Goal: Task Accomplishment & Management: Manage account settings

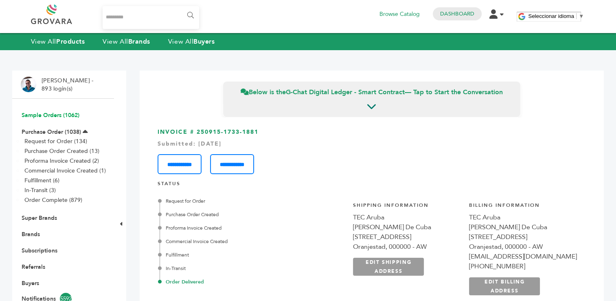
click at [49, 115] on link "Sample Orders (1062)" at bounding box center [51, 115] width 58 height 8
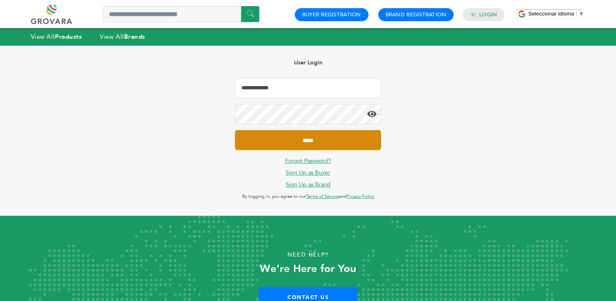
type input "**********"
click at [300, 137] on input "*****" at bounding box center [308, 140] width 146 height 20
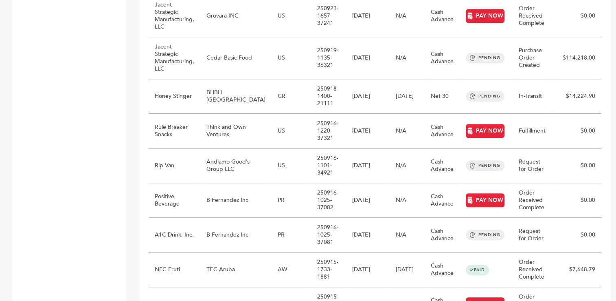
scroll to position [815, 0]
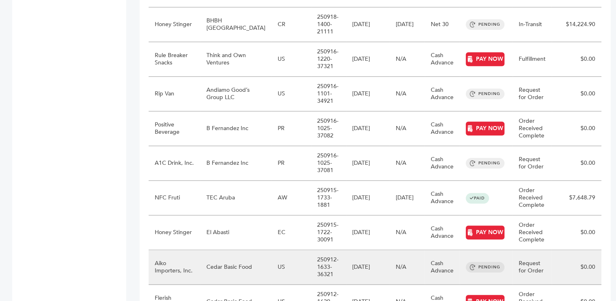
click at [235, 250] on td "Cedar Basic Food" at bounding box center [235, 267] width 71 height 35
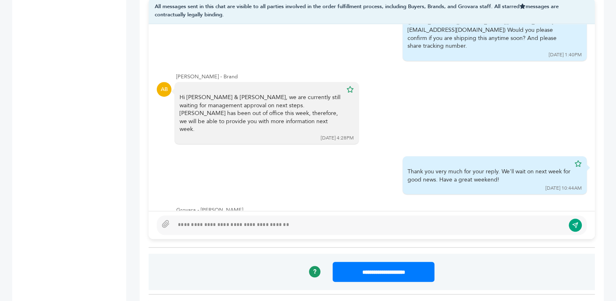
scroll to position [628, 0]
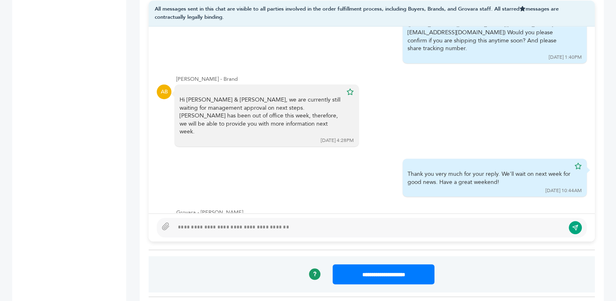
click at [258, 225] on div at bounding box center [369, 227] width 391 height 10
click at [233, 227] on div at bounding box center [369, 227] width 391 height 10
type textarea "**********"
click at [579, 226] on button "submit" at bounding box center [576, 227] width 14 height 14
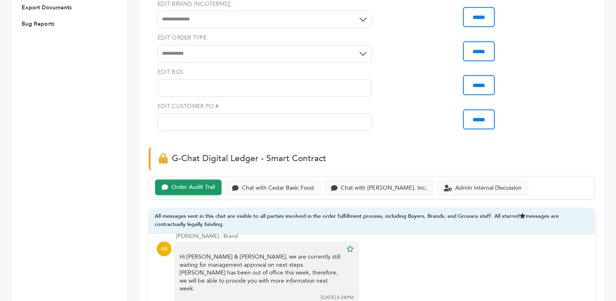
scroll to position [0, 0]
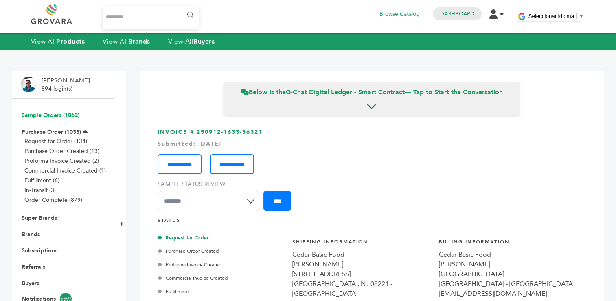
click at [51, 112] on link "Sample Orders (1062)" at bounding box center [51, 115] width 58 height 8
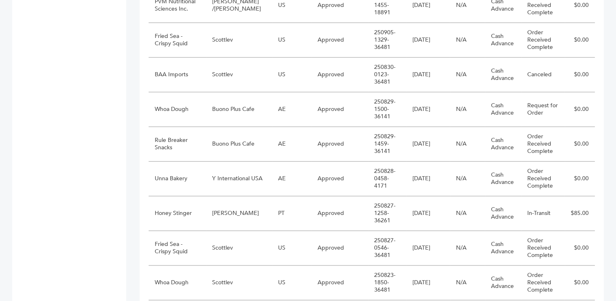
scroll to position [826, 0]
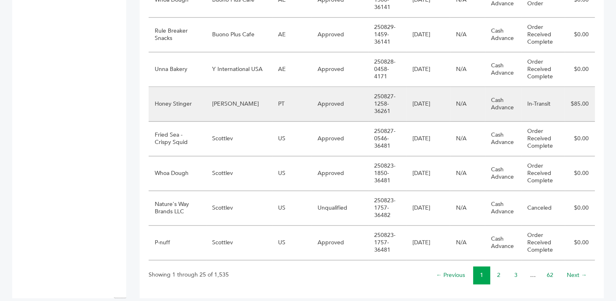
click at [244, 95] on td "[PERSON_NAME]" at bounding box center [239, 104] width 66 height 35
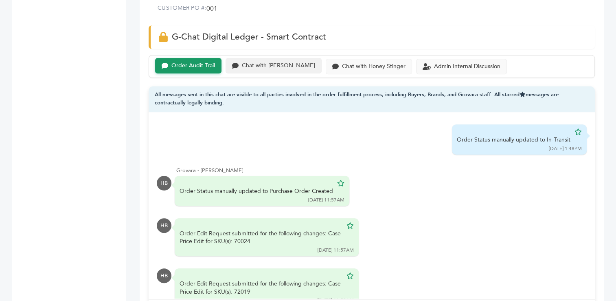
click at [313, 65] on div "Chat with Marcio Galeno de Sousa" at bounding box center [278, 65] width 73 height 7
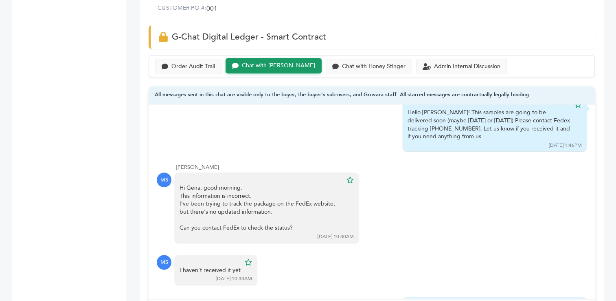
scroll to position [287, 0]
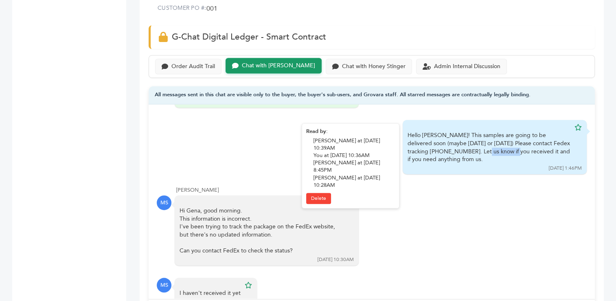
drag, startPoint x: 439, startPoint y: 140, endPoint x: 402, endPoint y: 140, distance: 37.5
click at [408, 140] on div "Hello Marcio! This samples are going to be delivered soon (maybe today or tomor…" at bounding box center [489, 147] width 163 height 32
copy div "884449565637"
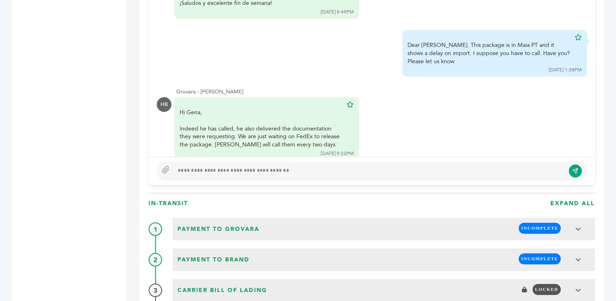
scroll to position [678, 0]
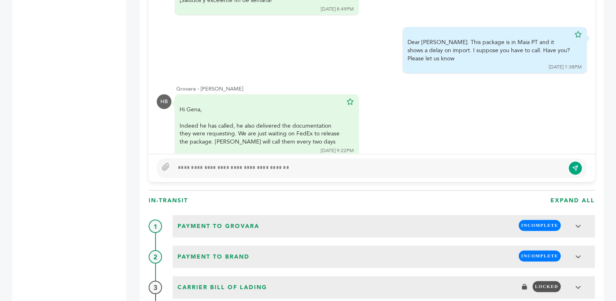
click at [421, 169] on div at bounding box center [369, 168] width 391 height 10
type textarea "**********"
click at [572, 165] on button "submit" at bounding box center [576, 168] width 14 height 14
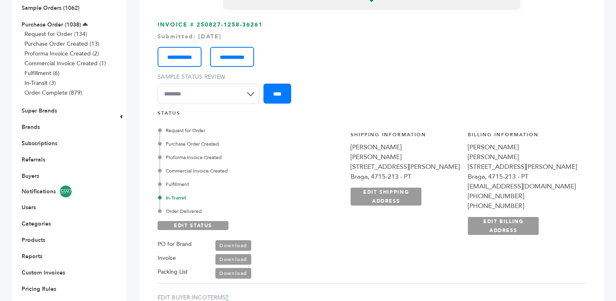
scroll to position [0, 0]
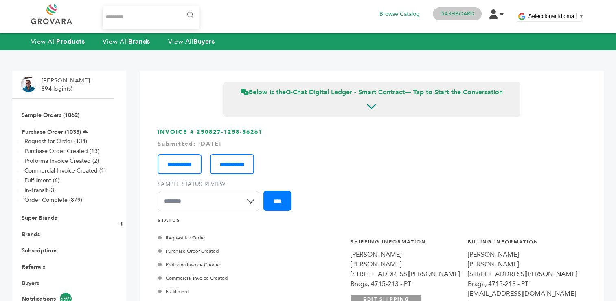
click at [466, 14] on link "Dashboard" at bounding box center [457, 13] width 34 height 7
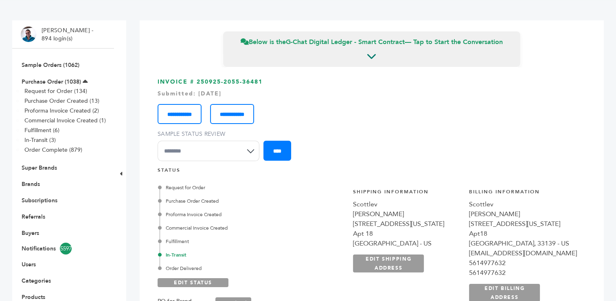
scroll to position [74, 0]
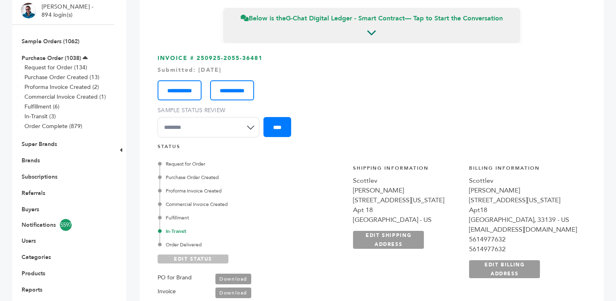
click at [184, 258] on link "EDIT STATUS" at bounding box center [193, 258] width 71 height 9
click at [187, 243] on div "Order Delivered" at bounding box center [234, 244] width 148 height 7
click at [185, 258] on link "SAVE STATUS" at bounding box center [193, 258] width 71 height 9
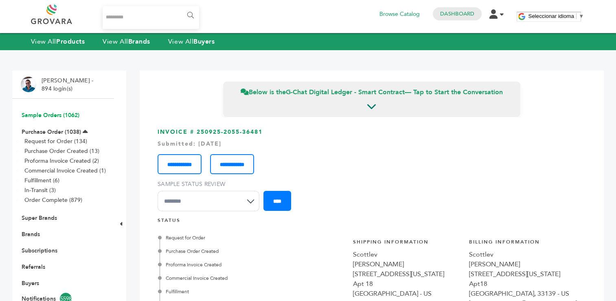
click at [39, 115] on link "Sample Orders (1062)" at bounding box center [51, 115] width 58 height 8
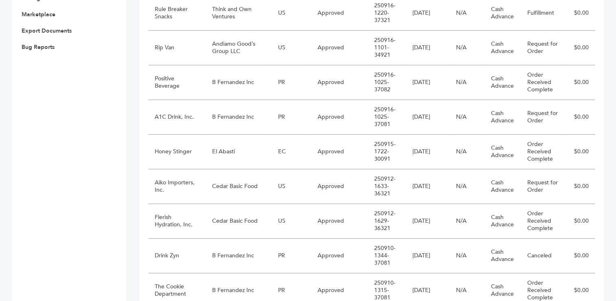
scroll to position [386, 0]
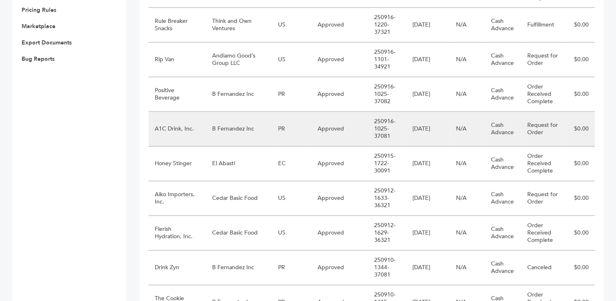
click at [200, 120] on td "A1C Drink, Inc." at bounding box center [177, 129] width 57 height 35
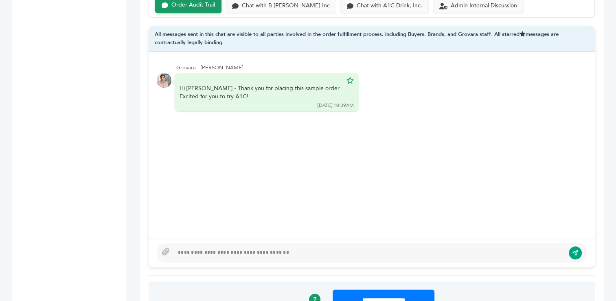
scroll to position [585, 0]
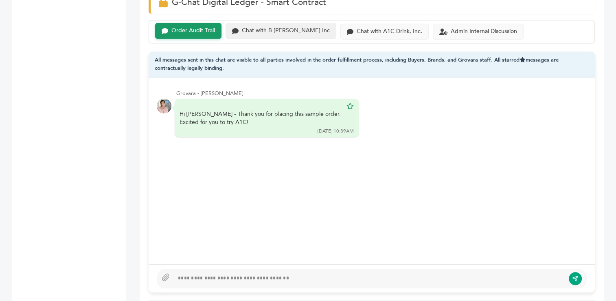
click at [279, 27] on div "Chat with B [PERSON_NAME] Inc" at bounding box center [286, 30] width 88 height 7
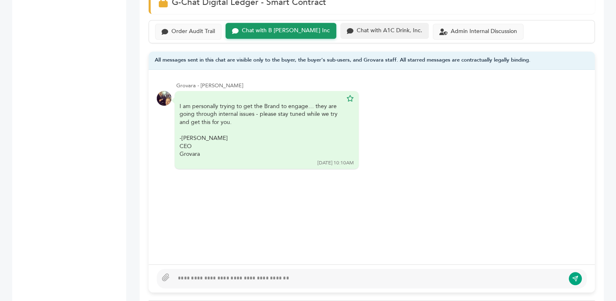
click at [374, 27] on div "Chat with A1C Drink, Inc." at bounding box center [390, 30] width 66 height 7
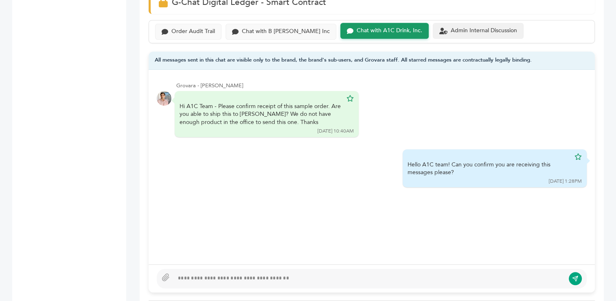
click at [463, 27] on div "Admin Internal Discussion" at bounding box center [484, 30] width 66 height 7
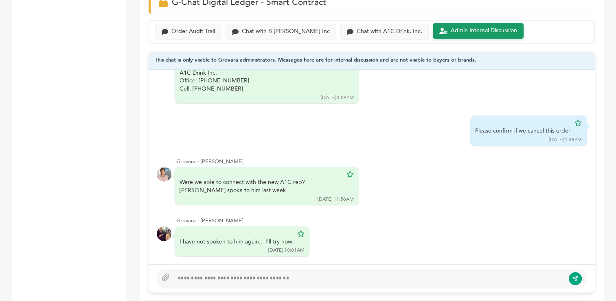
scroll to position [114, 0]
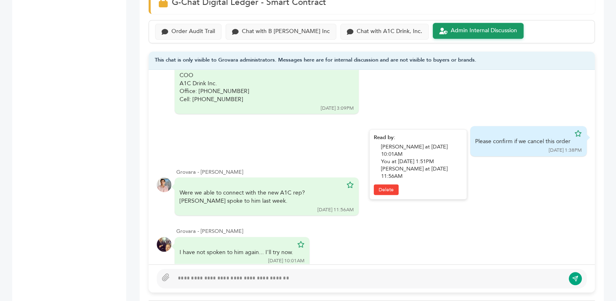
drag, startPoint x: 565, startPoint y: 130, endPoint x: 466, endPoint y: 128, distance: 99.4
click at [471, 128] on div "Please confirm if we cancel this order 09/25/25 1:38PM" at bounding box center [529, 141] width 117 height 30
copy div "Please confirm if we cancel this order"
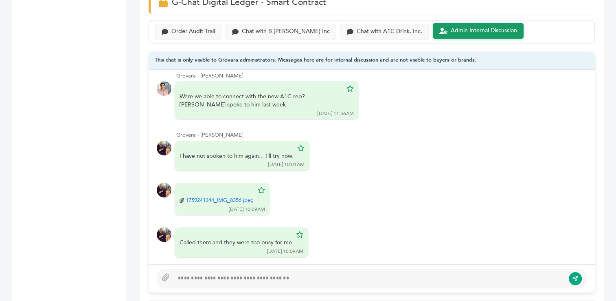
scroll to position [221, 0]
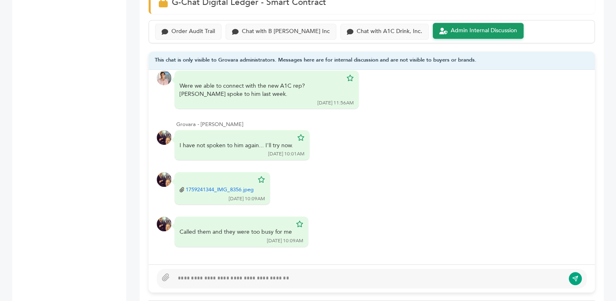
click at [371, 273] on div at bounding box center [369, 278] width 391 height 10
paste div
type textarea "**********"
click at [574, 275] on icon "submit" at bounding box center [575, 277] width 5 height 5
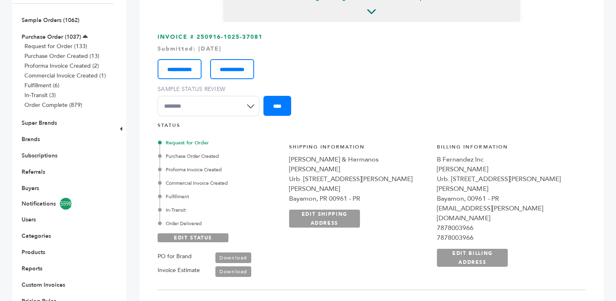
scroll to position [0, 0]
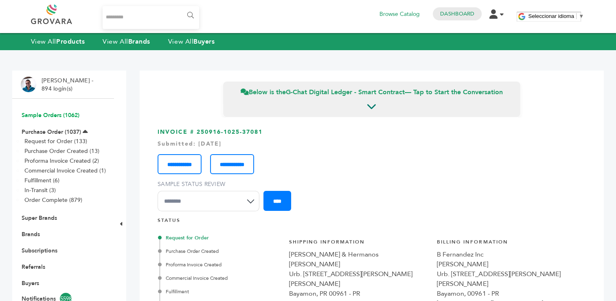
click at [51, 117] on link "Sample Orders (1062)" at bounding box center [51, 115] width 58 height 8
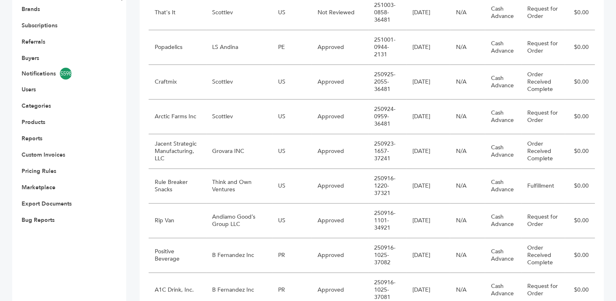
scroll to position [229, 0]
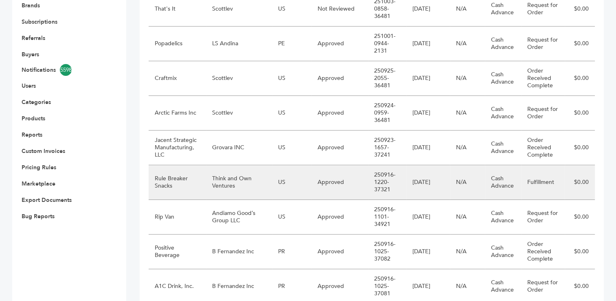
click at [238, 175] on td "Think and Own Ventures" at bounding box center [239, 182] width 66 height 35
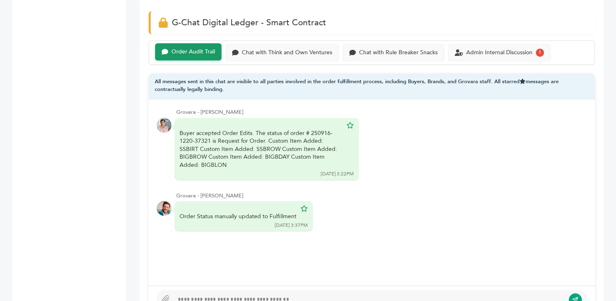
scroll to position [526, 0]
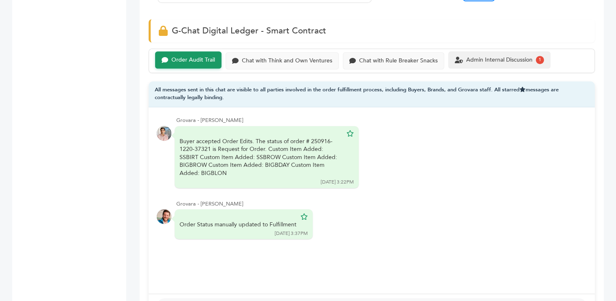
click at [497, 57] on div "Admin Internal Discussion" at bounding box center [500, 60] width 66 height 7
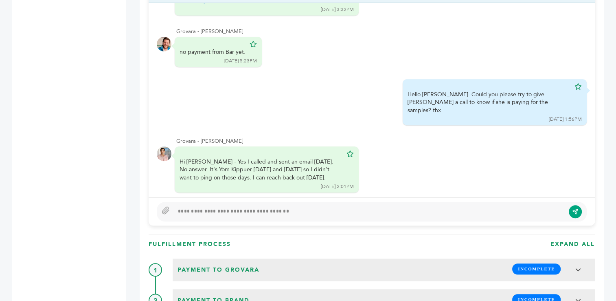
scroll to position [623, 0]
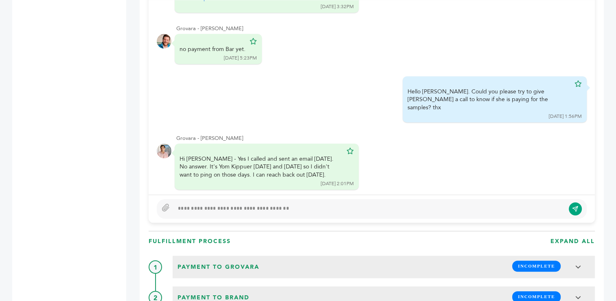
click at [248, 200] on div at bounding box center [372, 209] width 430 height 20
type textarea "**********"
click at [578, 207] on icon "submit" at bounding box center [575, 208] width 7 height 7
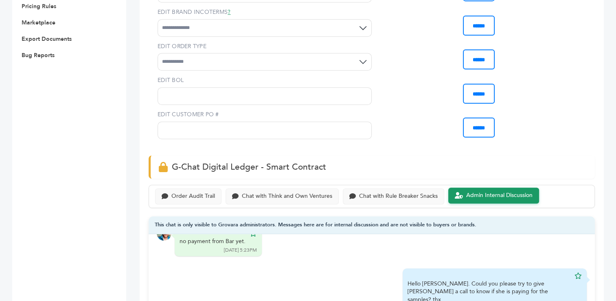
scroll to position [0, 0]
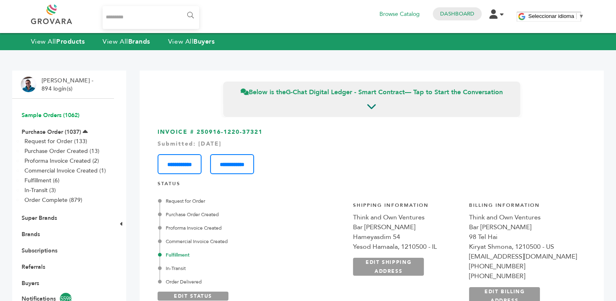
click at [49, 115] on link "Sample Orders (1062)" at bounding box center [51, 115] width 58 height 8
